Goal: Find specific page/section: Find specific page/section

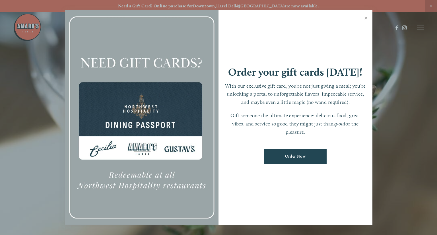
scroll to position [12, 0]
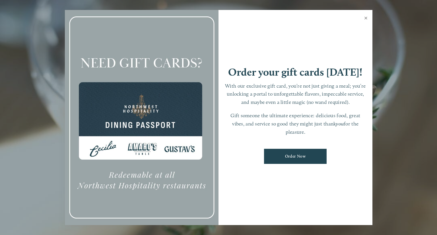
click at [367, 19] on link "Close" at bounding box center [366, 19] width 11 height 16
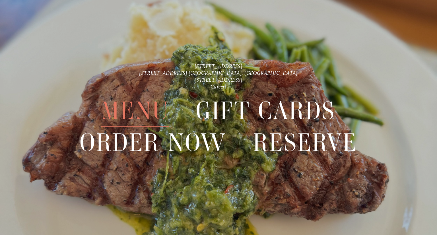
click at [126, 104] on span "Menu" at bounding box center [135, 111] width 68 height 32
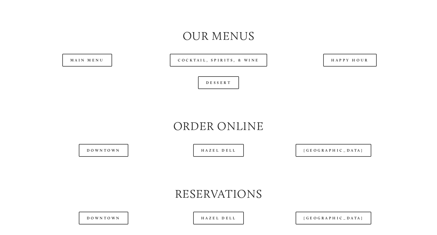
scroll to position [595, 0]
click at [327, 62] on link "Happy Hour" at bounding box center [350, 60] width 54 height 13
